Goal: Information Seeking & Learning: Learn about a topic

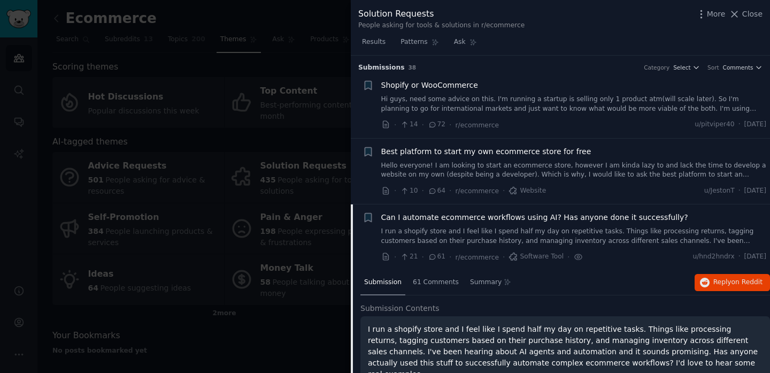
click at [300, 19] on div at bounding box center [385, 186] width 770 height 373
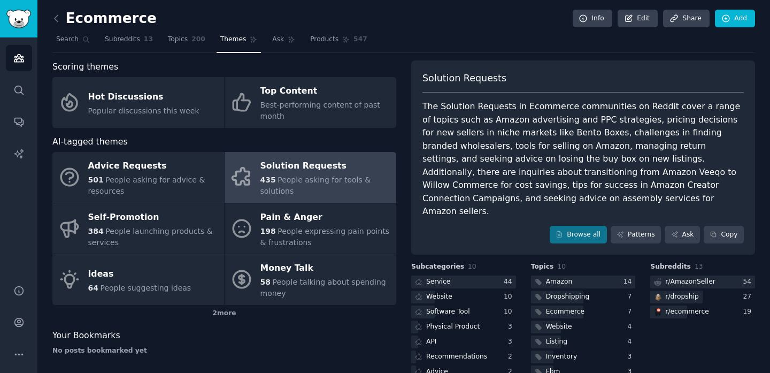
scroll to position [54, 0]
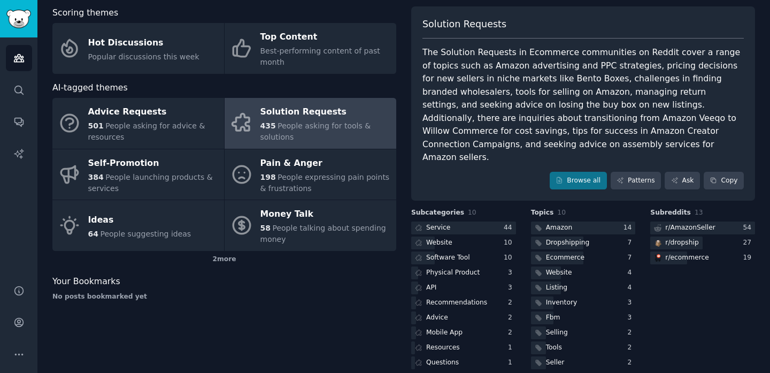
click at [373, 16] on div "Scoring themes" at bounding box center [224, 12] width 344 height 13
click at [17, 91] on icon "Sidebar" at bounding box center [18, 90] width 11 height 11
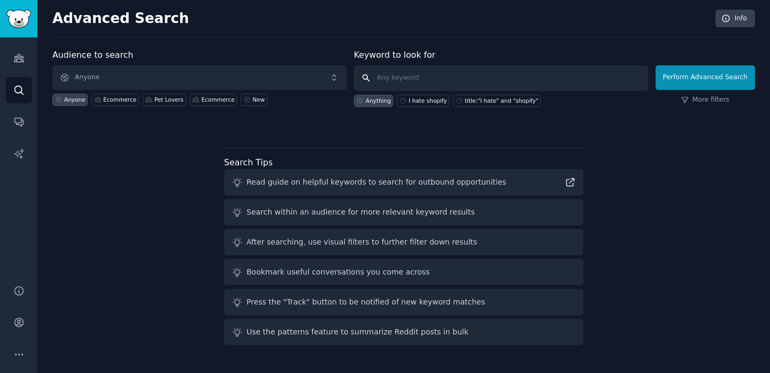
click at [404, 80] on input "text" at bounding box center [501, 78] width 294 height 26
type input "shopify"
click button "Perform Advanced Search" at bounding box center [706, 77] width 100 height 25
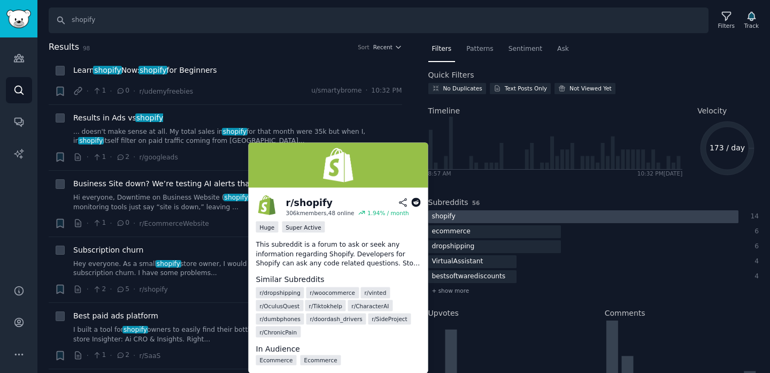
click at [478, 217] on div at bounding box center [584, 216] width 310 height 13
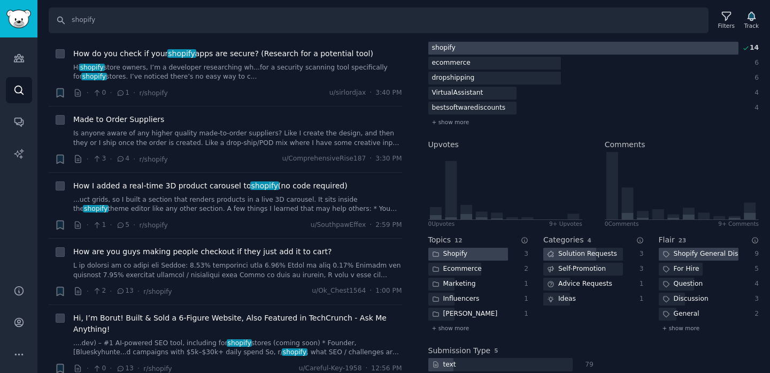
scroll to position [549, 0]
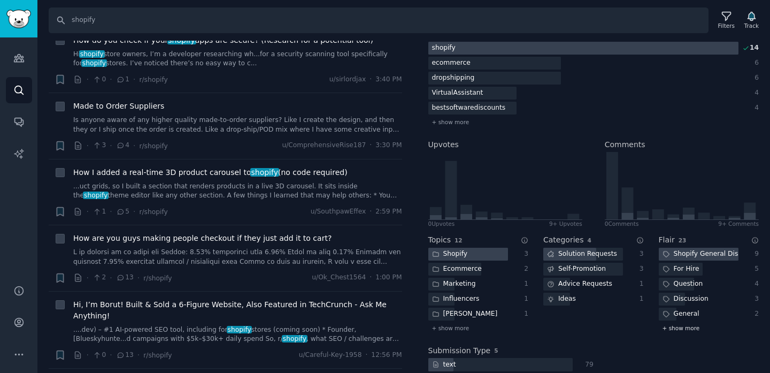
click at [684, 330] on span "+ show more" at bounding box center [681, 327] width 37 height 7
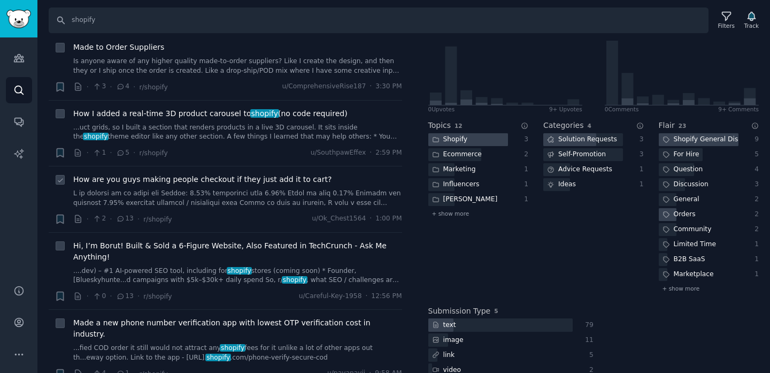
scroll to position [610, 0]
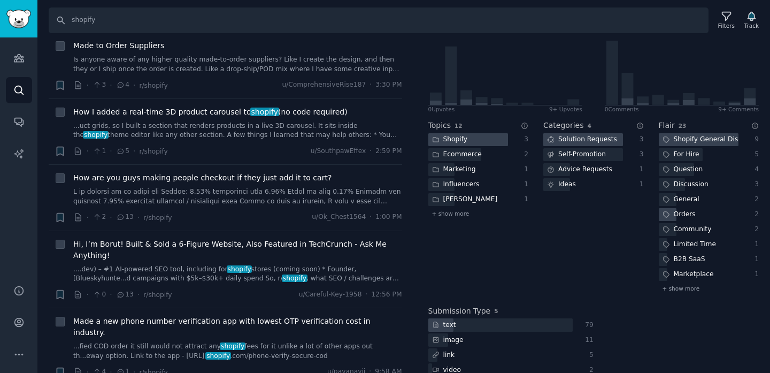
click at [593, 145] on div "Solution Requests" at bounding box center [583, 139] width 78 height 13
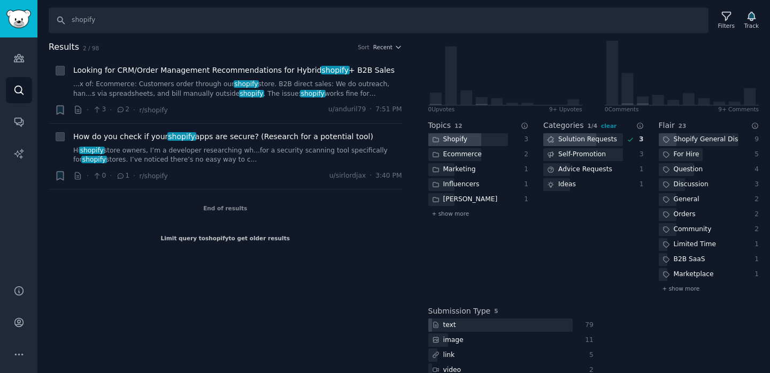
scroll to position [0, 0]
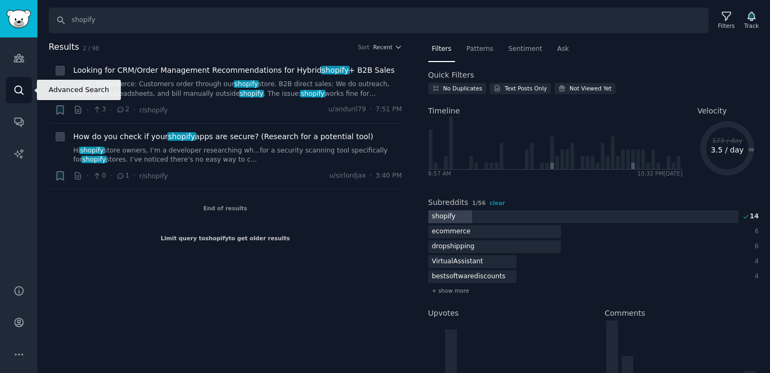
click at [23, 85] on icon "Sidebar" at bounding box center [18, 90] width 11 height 11
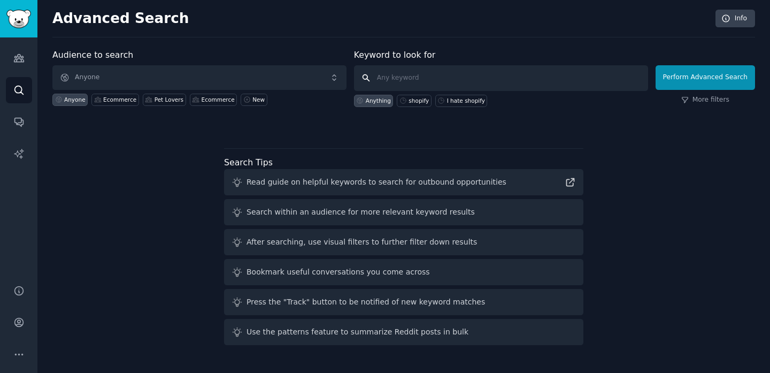
click at [379, 77] on input "text" at bounding box center [501, 78] width 294 height 26
click at [414, 99] on div "shopify" at bounding box center [419, 100] width 20 height 7
type input "shopify"
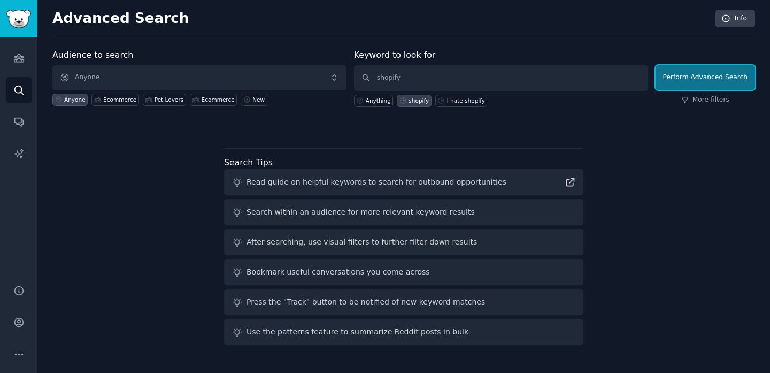
click at [727, 81] on button "Perform Advanced Search" at bounding box center [706, 77] width 100 height 25
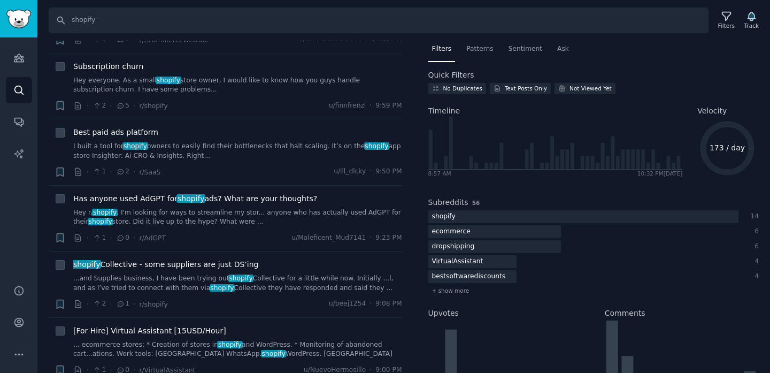
scroll to position [187, 0]
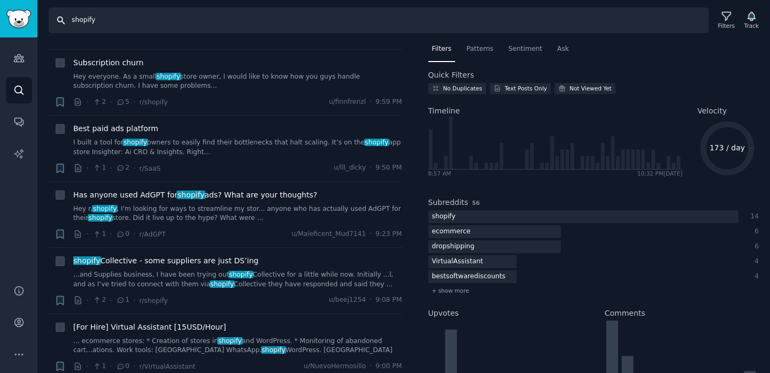
click at [210, 19] on input "shopify" at bounding box center [379, 20] width 660 height 26
type input "shopify bundle"
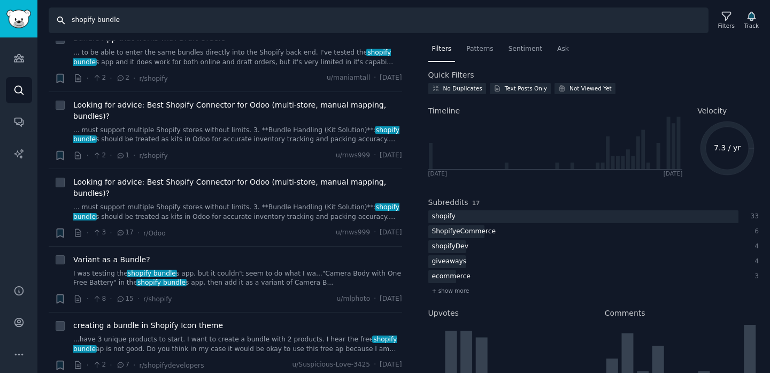
scroll to position [1115, 0]
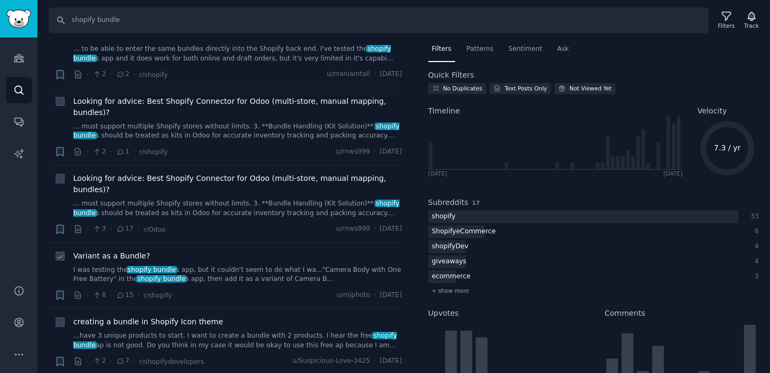
click at [192, 283] on link "I was testing the shopify bundle s app, but it couldn't seem to do what I wa...…" at bounding box center [237, 274] width 329 height 19
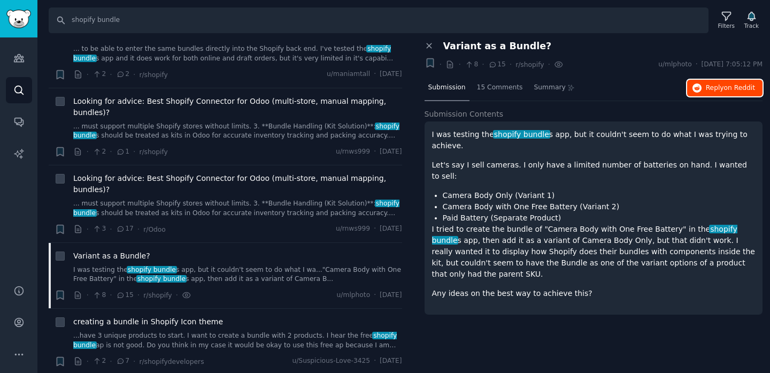
click at [712, 81] on button "Reply on Reddit" at bounding box center [725, 88] width 75 height 17
